Goal: Information Seeking & Learning: Learn about a topic

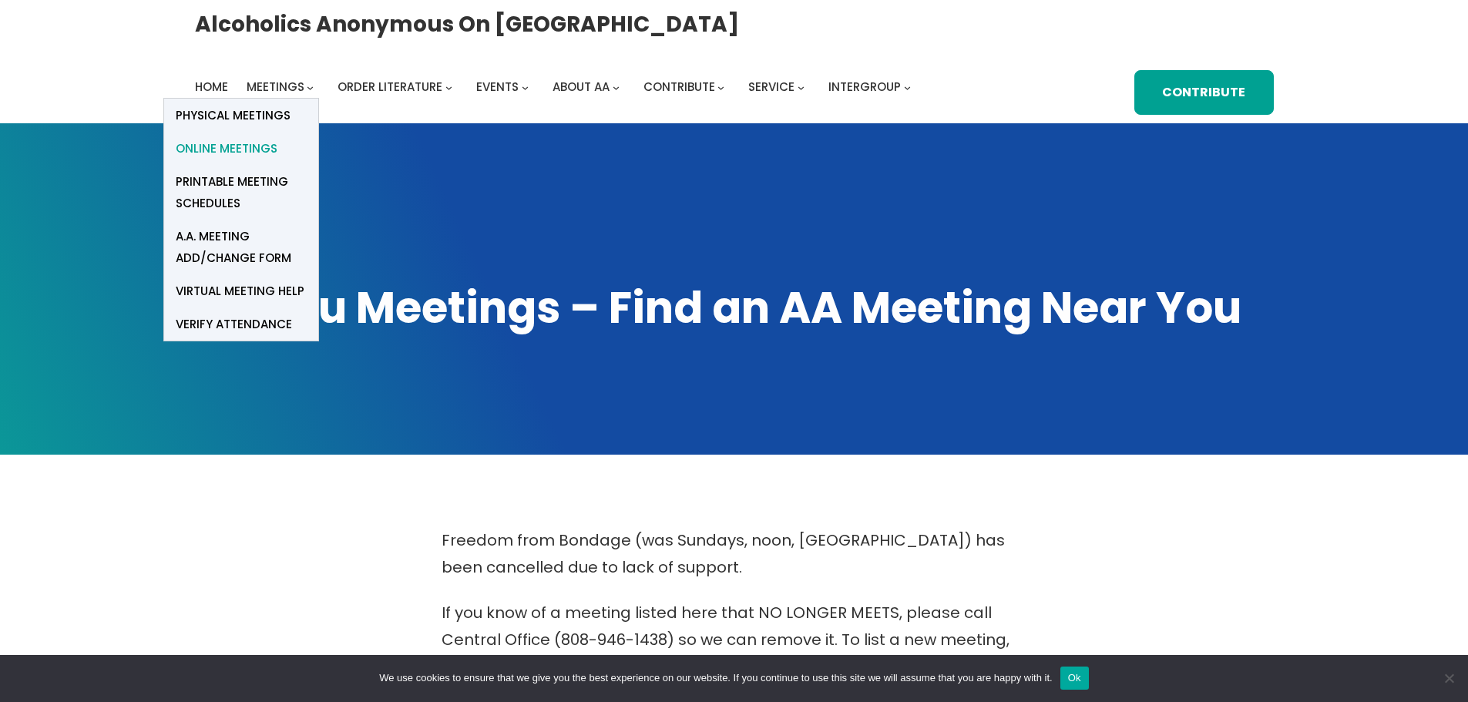
click at [255, 149] on span "Online Meetings" at bounding box center [227, 149] width 102 height 22
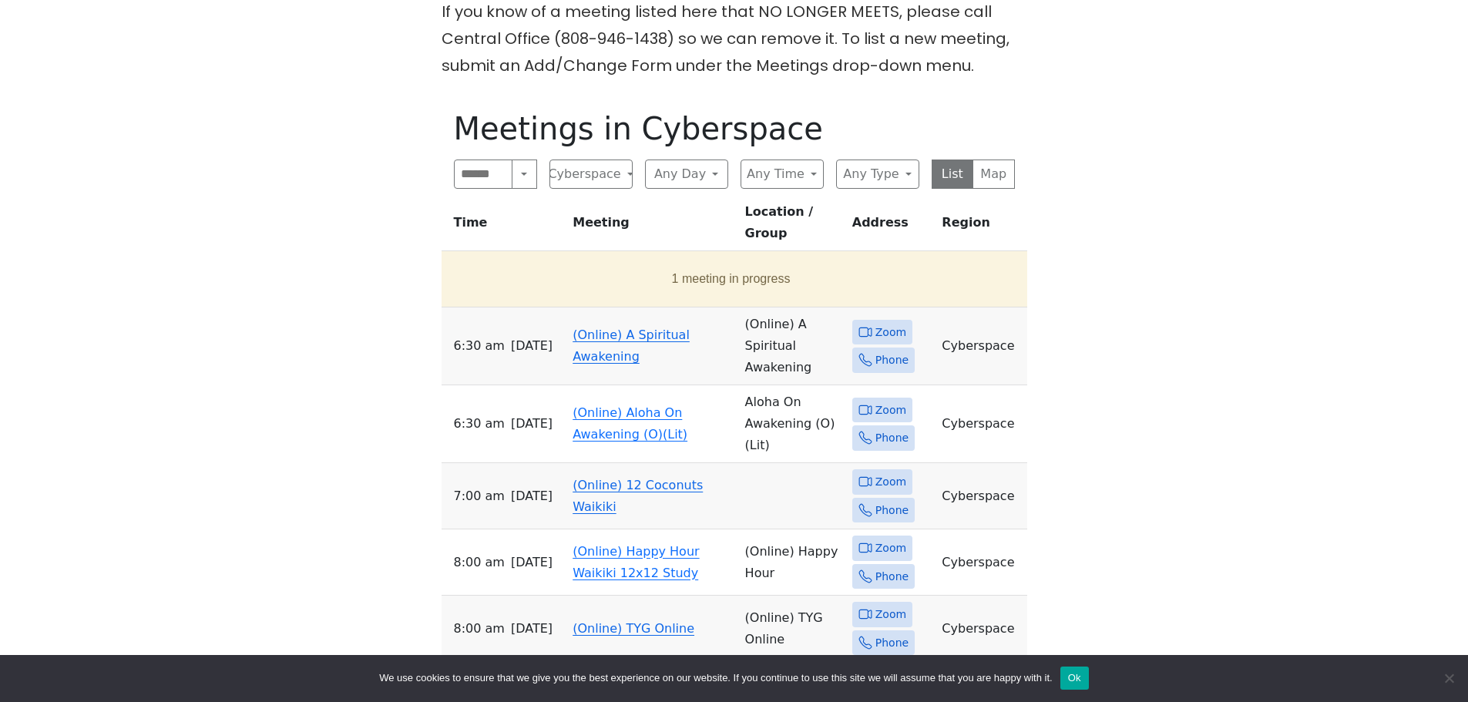
scroll to position [616, 0]
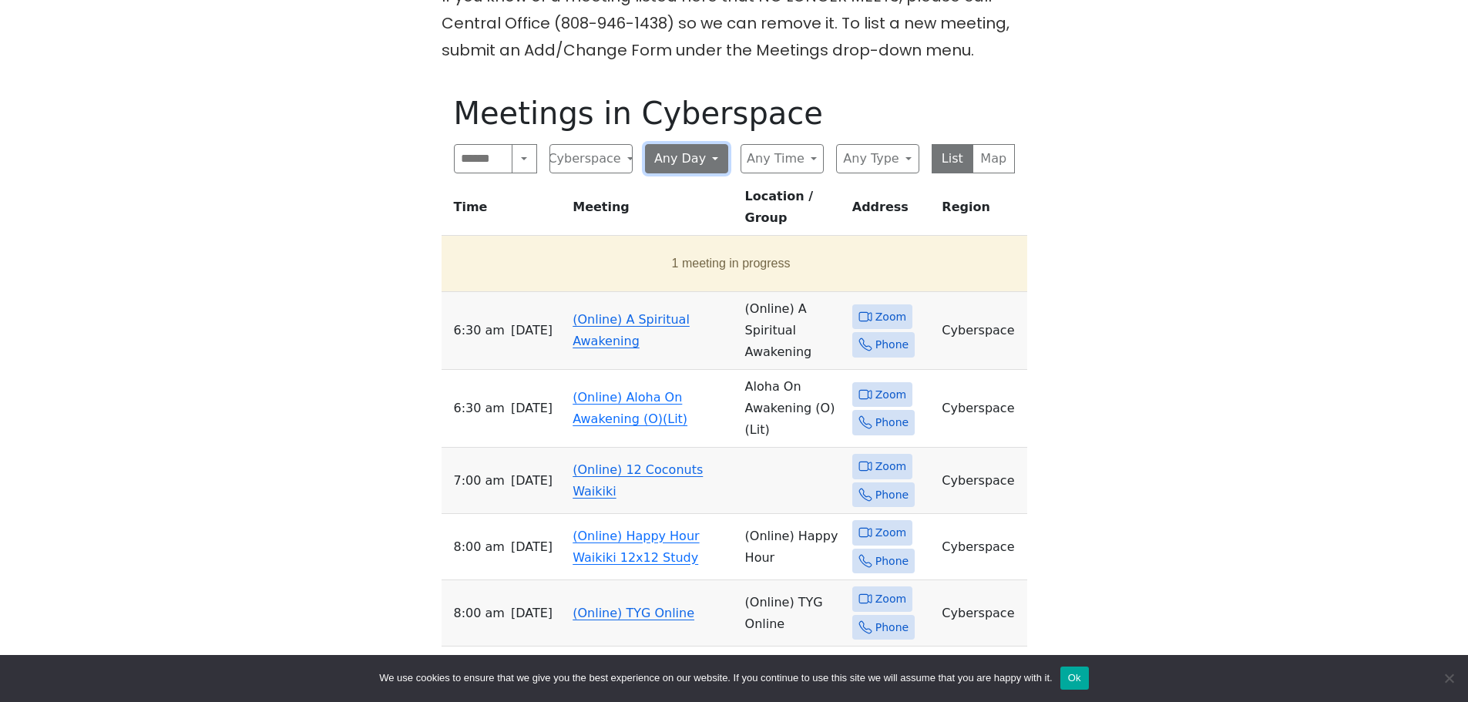
click at [712, 153] on button "Any Day" at bounding box center [686, 158] width 83 height 29
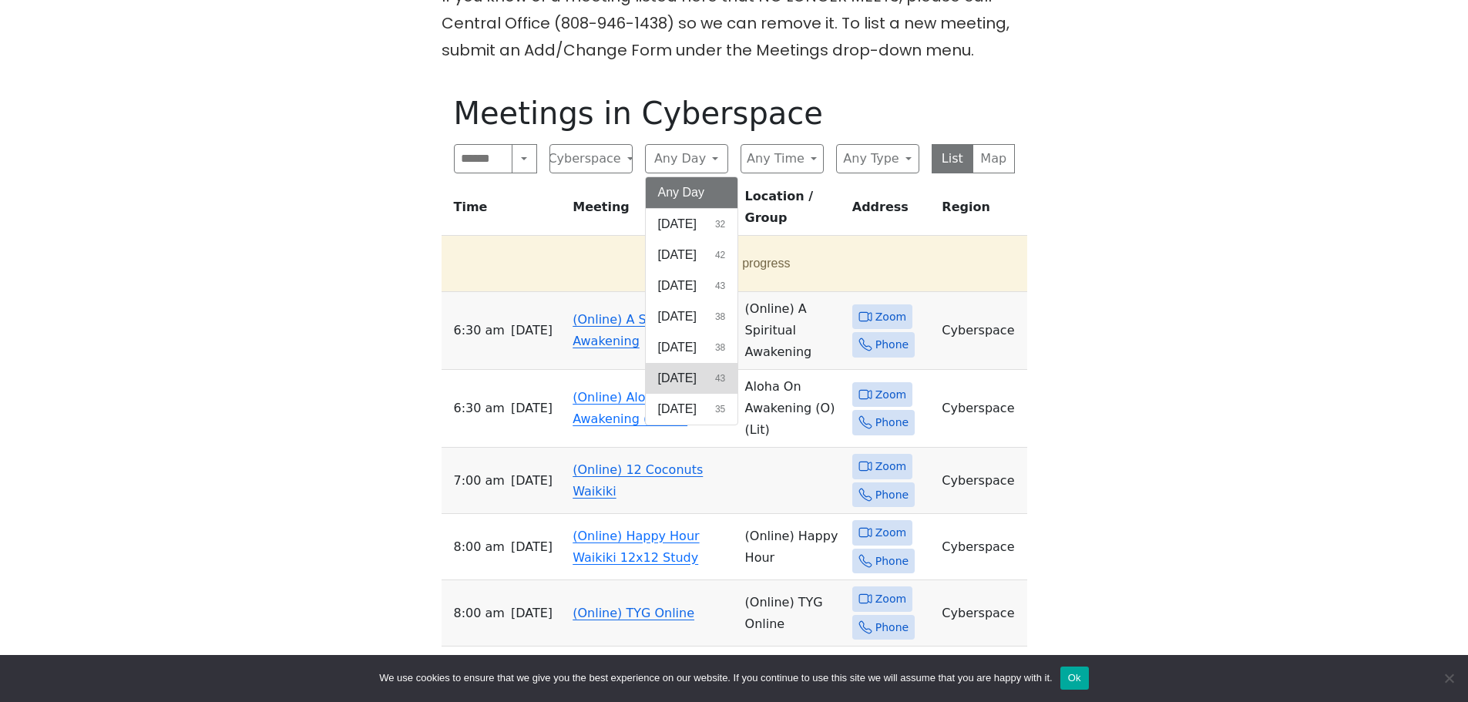
click at [684, 380] on span "[DATE]" at bounding box center [677, 378] width 39 height 18
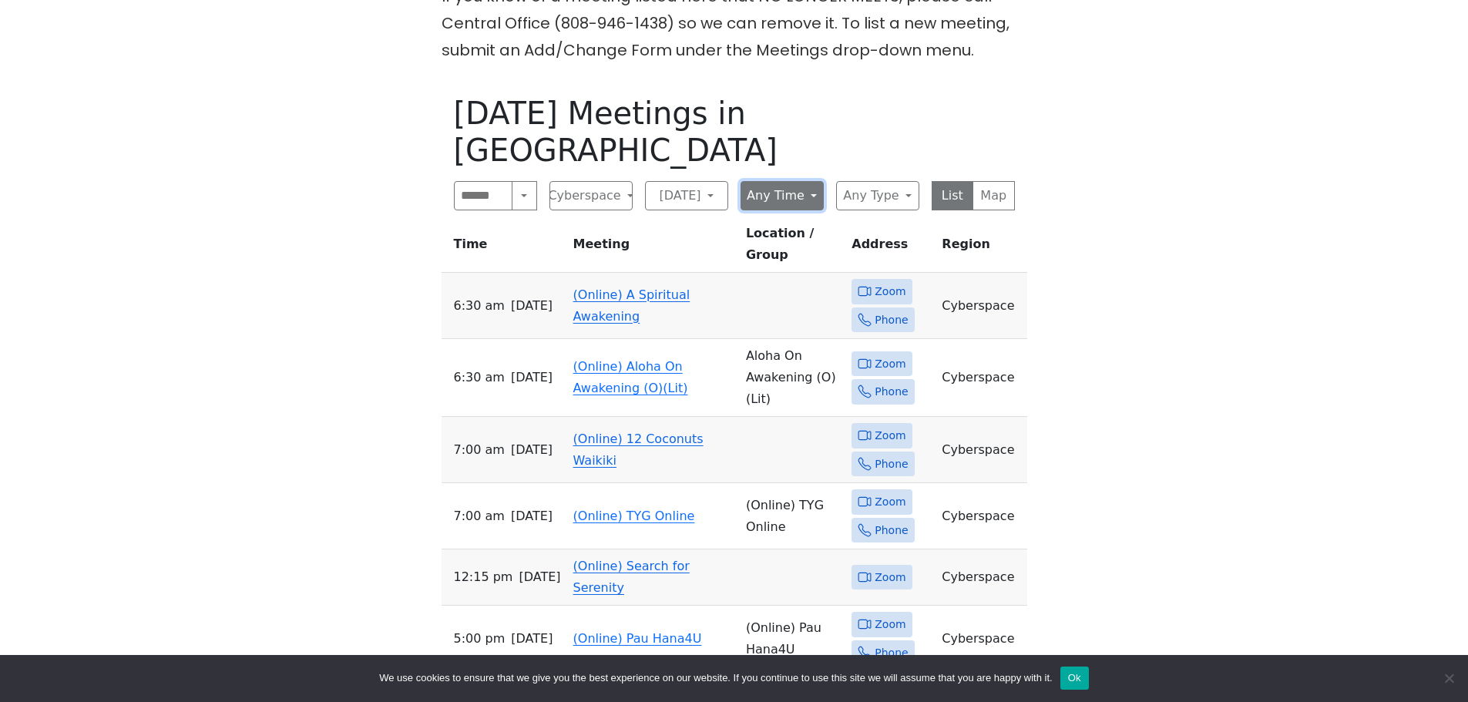
click at [815, 181] on button "Any Time" at bounding box center [782, 195] width 83 height 29
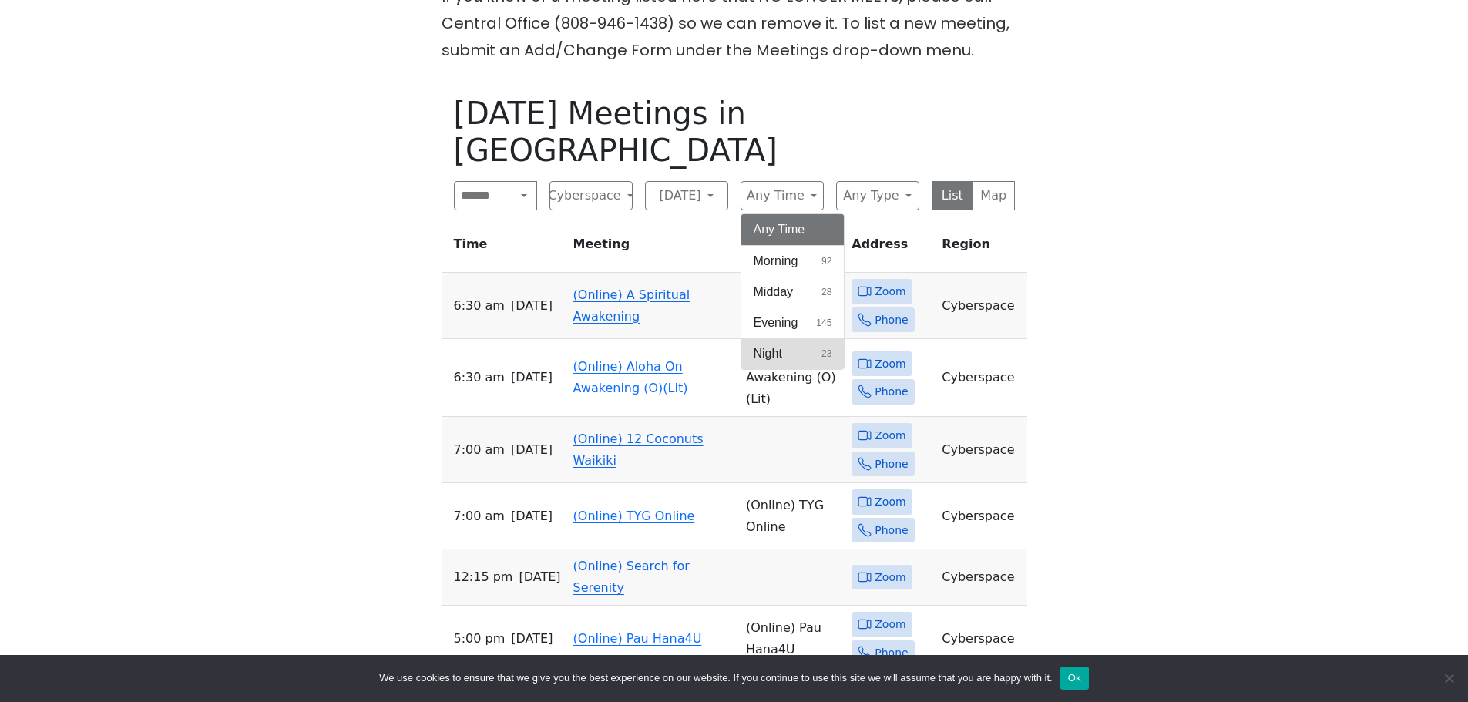
click at [788, 338] on button "Night 23" at bounding box center [792, 353] width 103 height 31
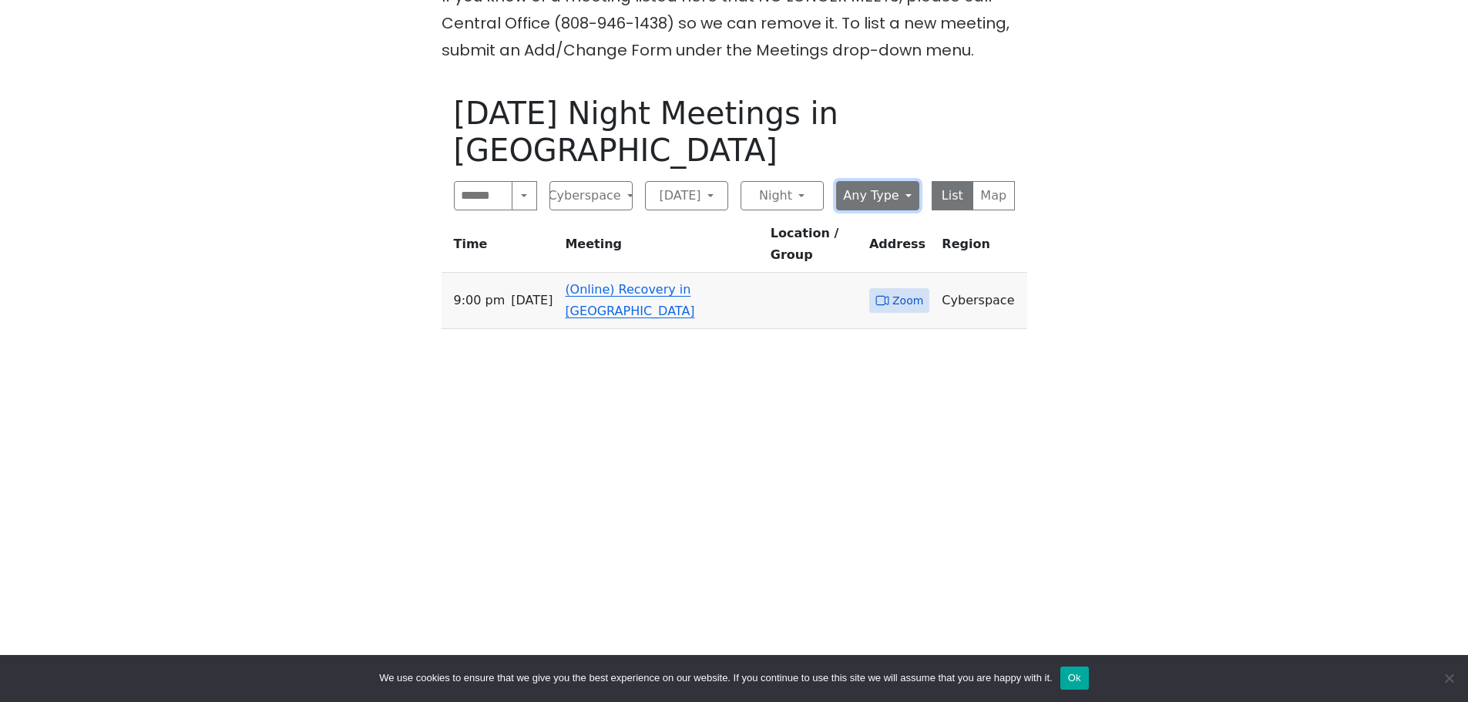
click at [892, 181] on button "Any Type" at bounding box center [877, 195] width 83 height 29
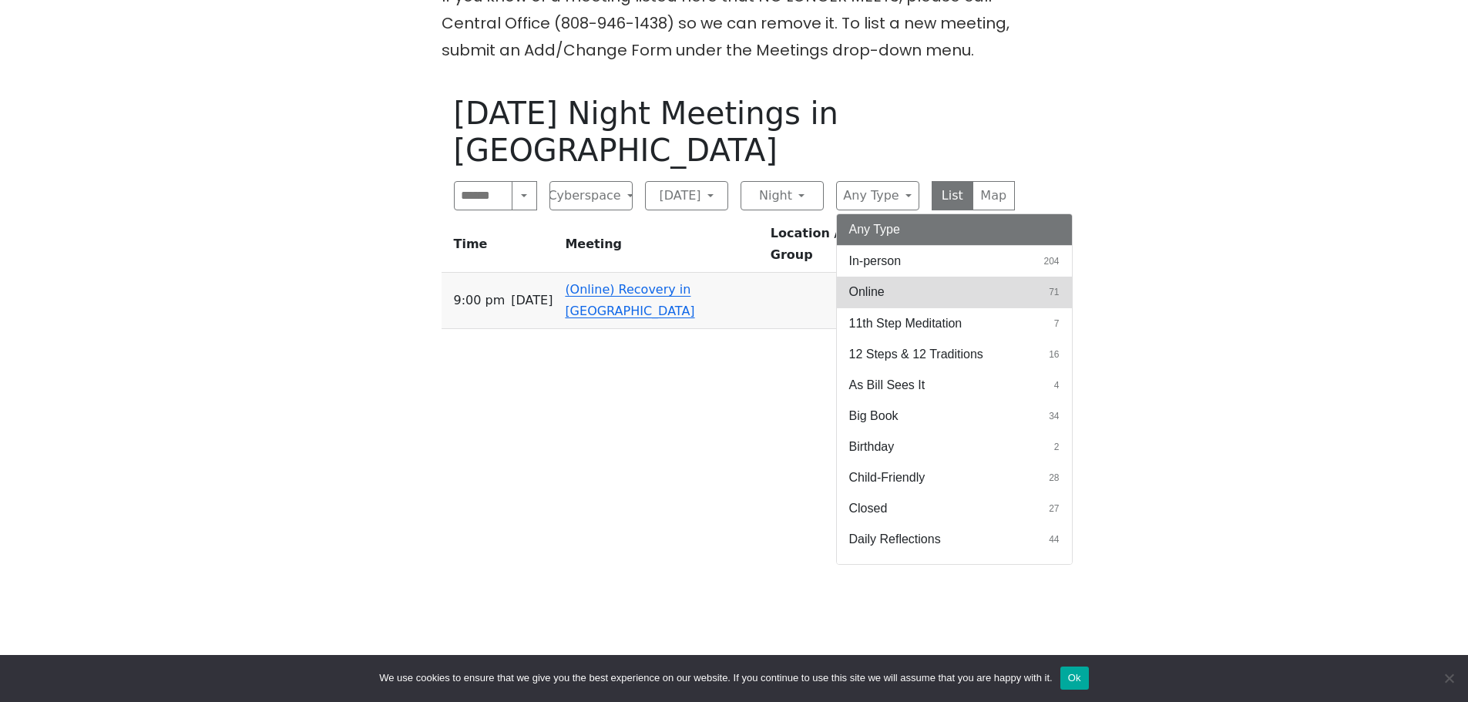
click at [888, 277] on button "Online 71" at bounding box center [954, 292] width 235 height 31
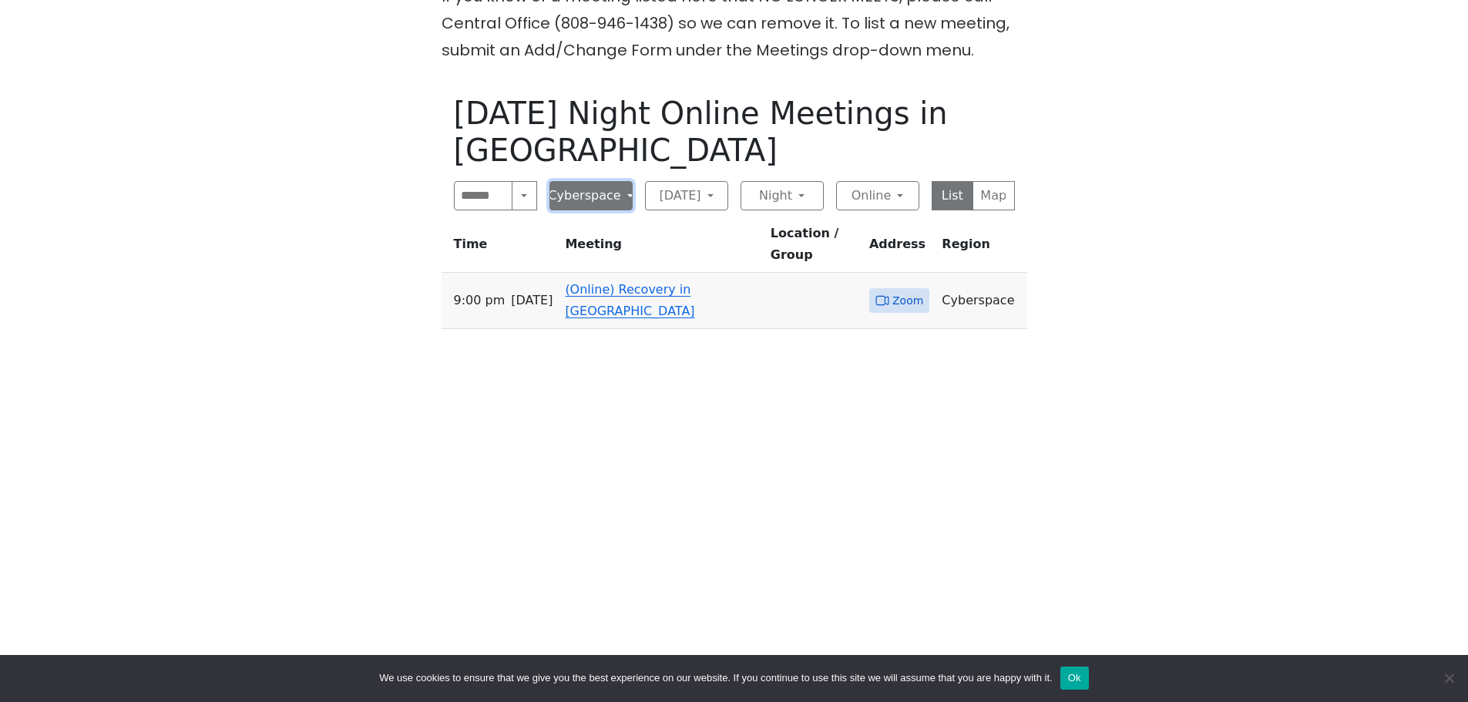
click at [620, 188] on button "Cyberspace" at bounding box center [590, 195] width 83 height 29
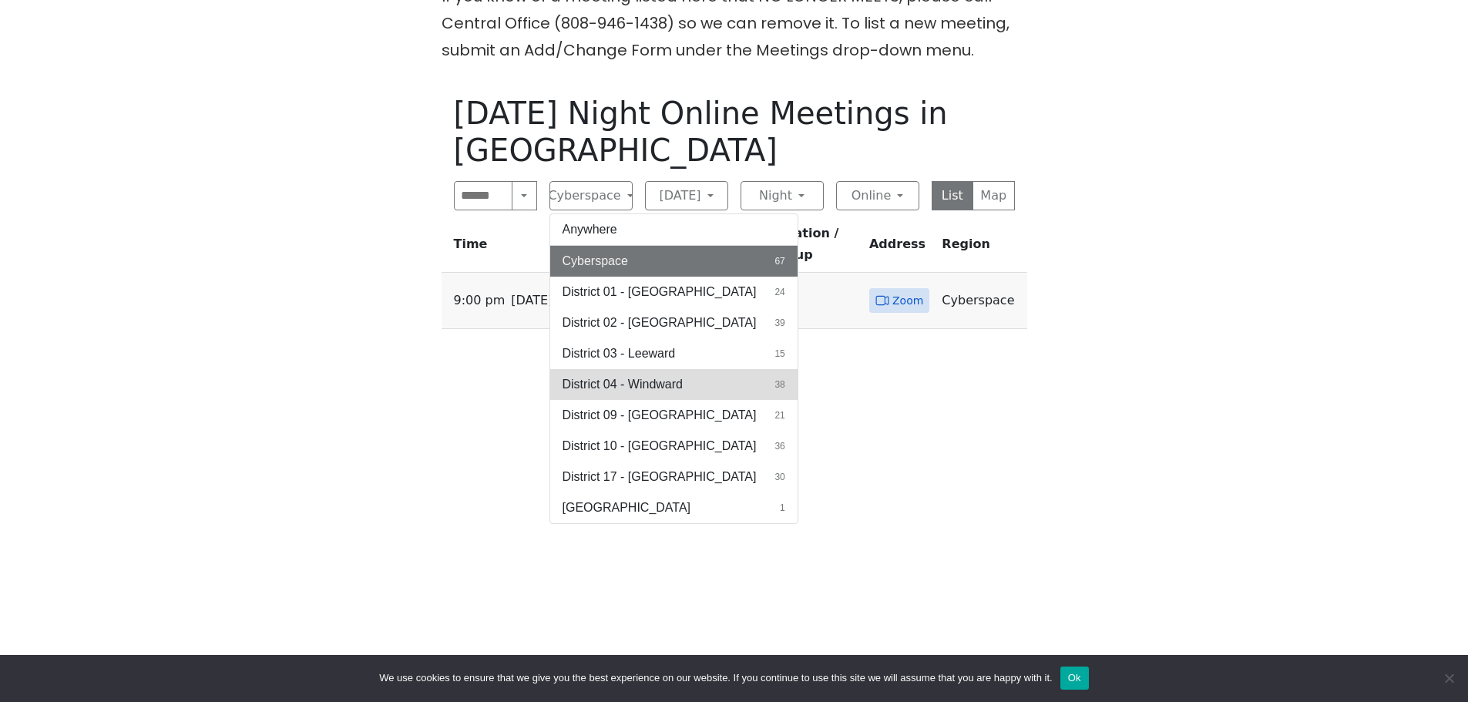
click at [627, 378] on span "District 04 - Windward" at bounding box center [623, 384] width 120 height 18
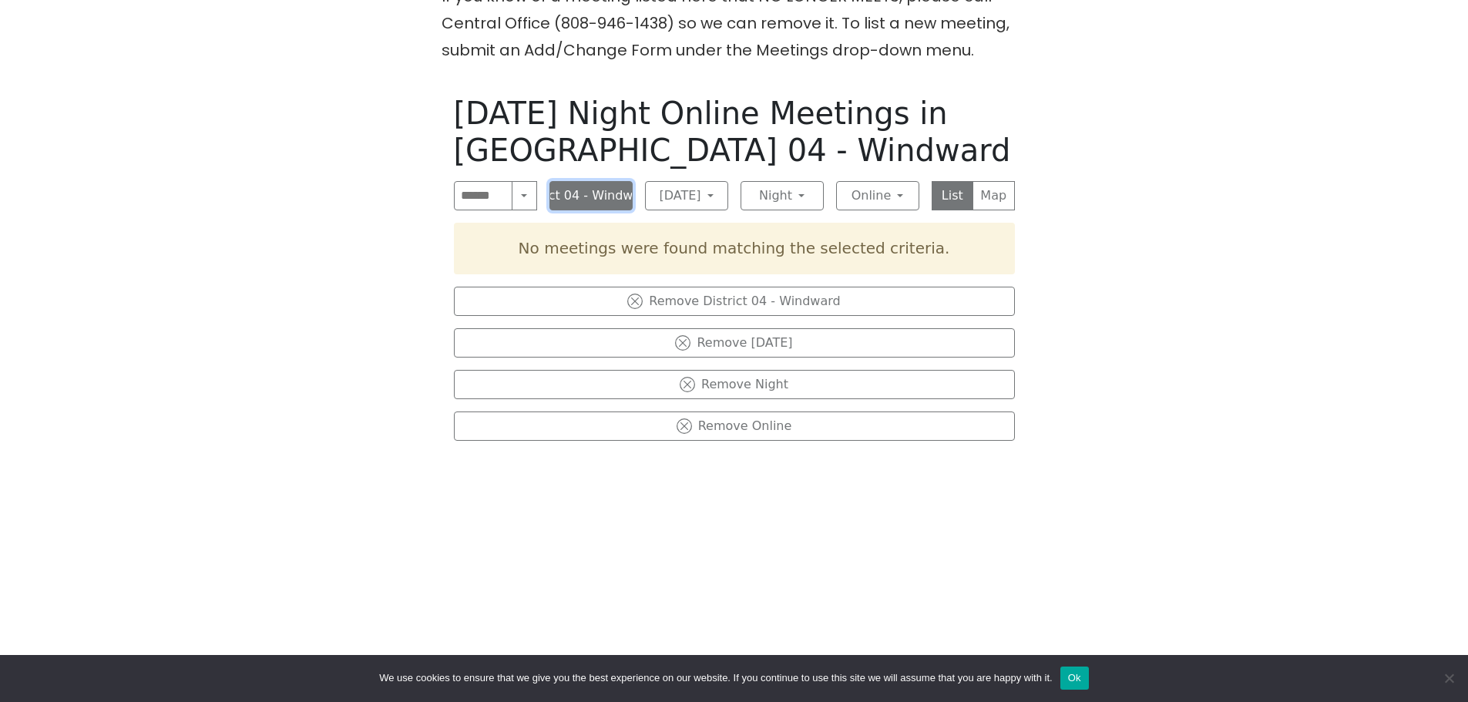
click at [615, 191] on button "District 04 - Windward" at bounding box center [590, 195] width 83 height 29
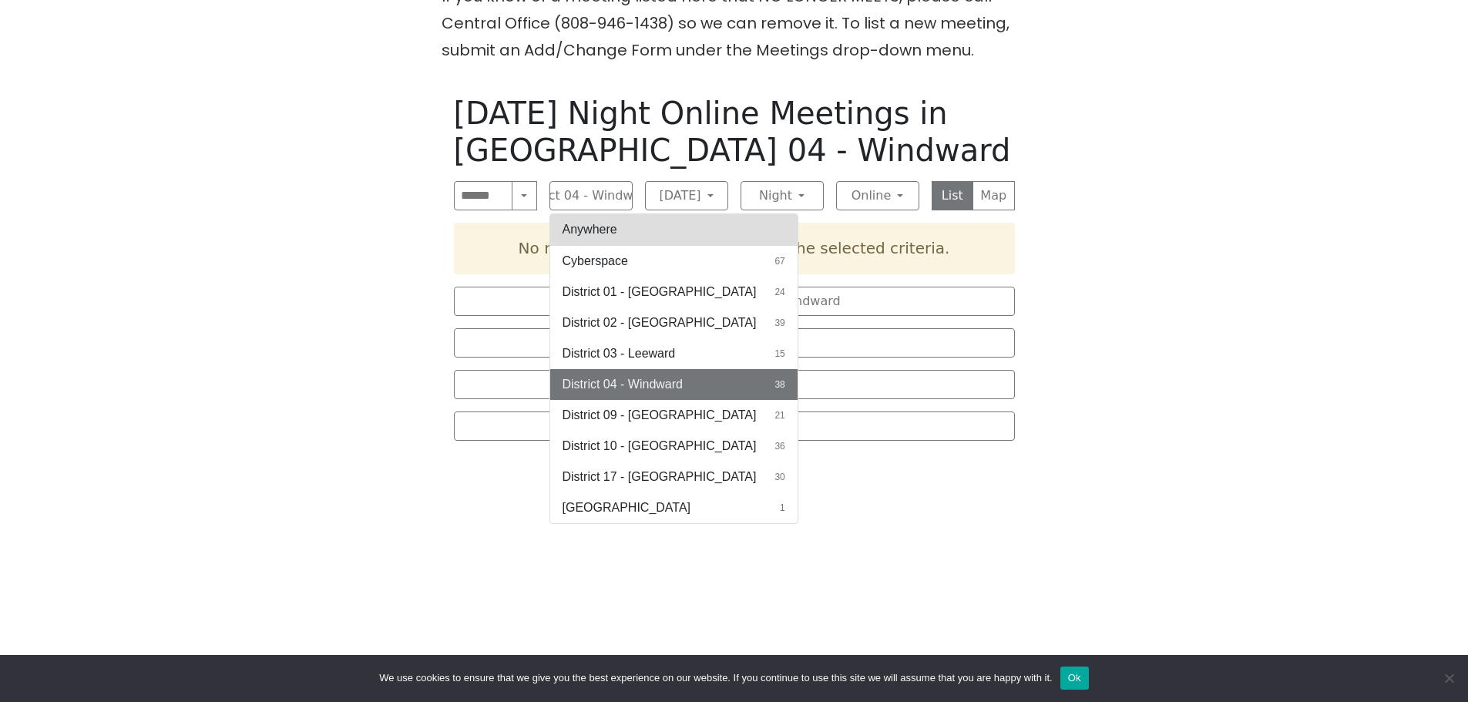
click at [612, 224] on button "Anywhere" at bounding box center [673, 229] width 247 height 31
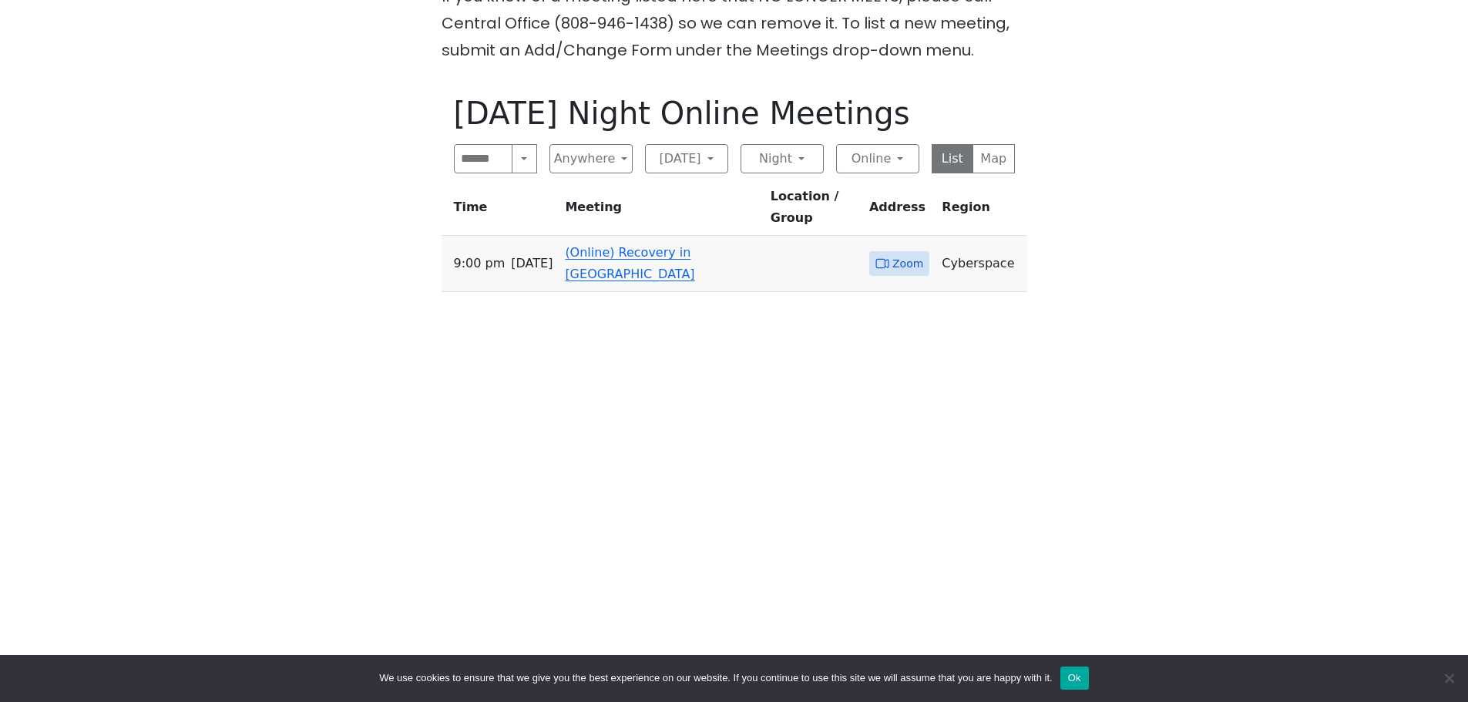
click at [617, 245] on link "(Online) Recovery in [GEOGRAPHIC_DATA]" at bounding box center [629, 263] width 129 height 36
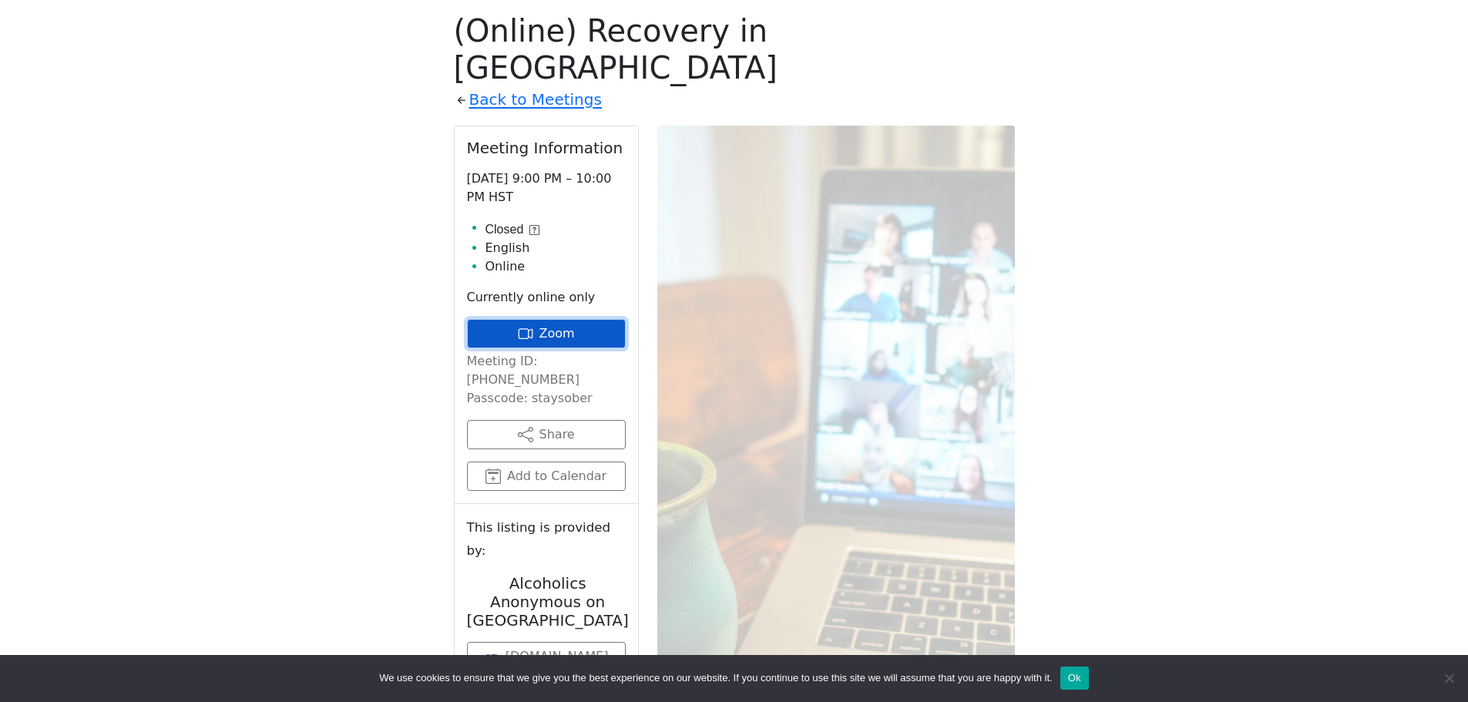
click at [574, 319] on link "Zoom" at bounding box center [546, 333] width 159 height 29
click at [525, 86] on link "Back to Meetings" at bounding box center [535, 99] width 133 height 27
